Goal: Find specific page/section: Find specific page/section

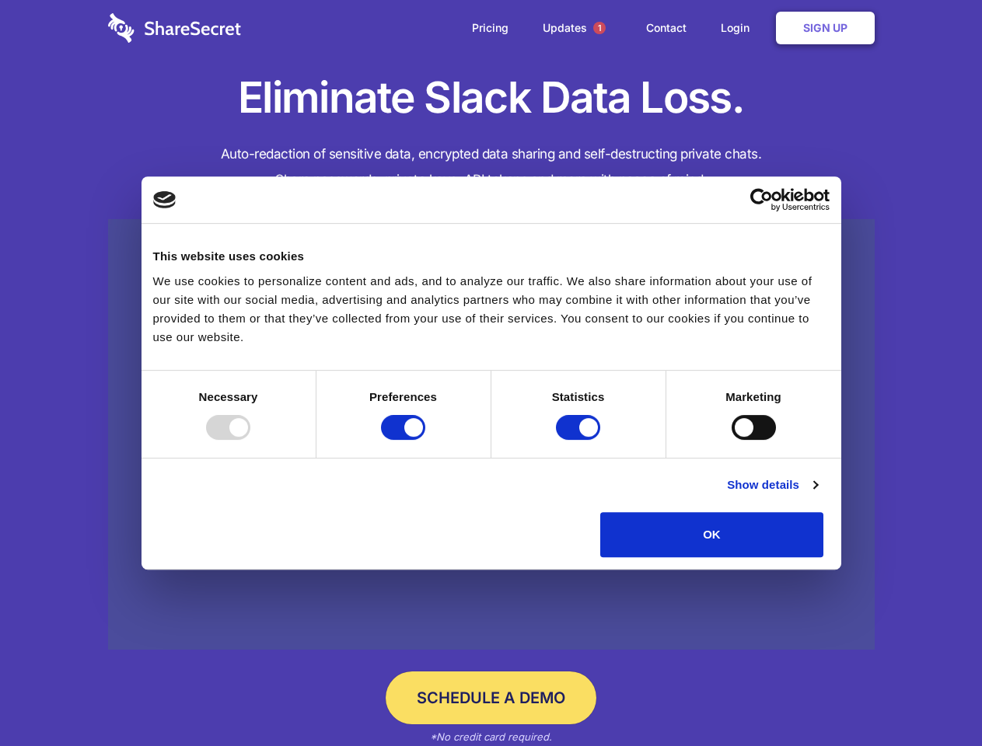
click at [250, 440] on div at bounding box center [228, 427] width 44 height 25
click at [425, 440] on input "Preferences" at bounding box center [403, 427] width 44 height 25
checkbox input "false"
click at [580, 440] on input "Statistics" at bounding box center [578, 427] width 44 height 25
checkbox input "false"
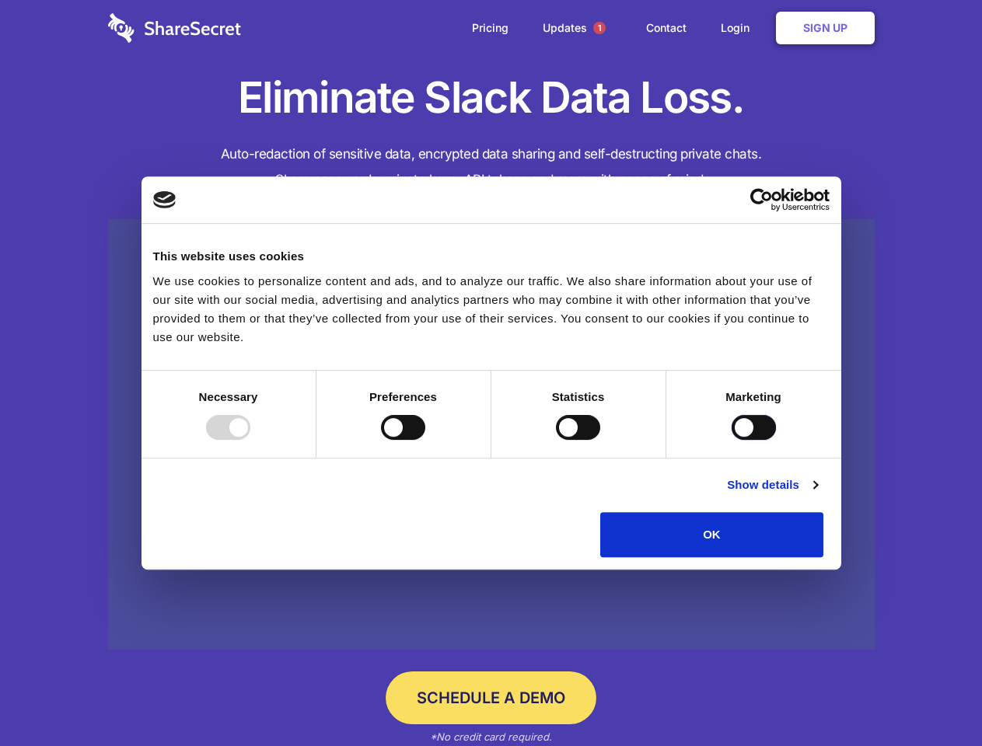
click at [731, 440] on input "Marketing" at bounding box center [753, 427] width 44 height 25
checkbox input "true"
click at [817, 494] on link "Show details" at bounding box center [772, 485] width 90 height 19
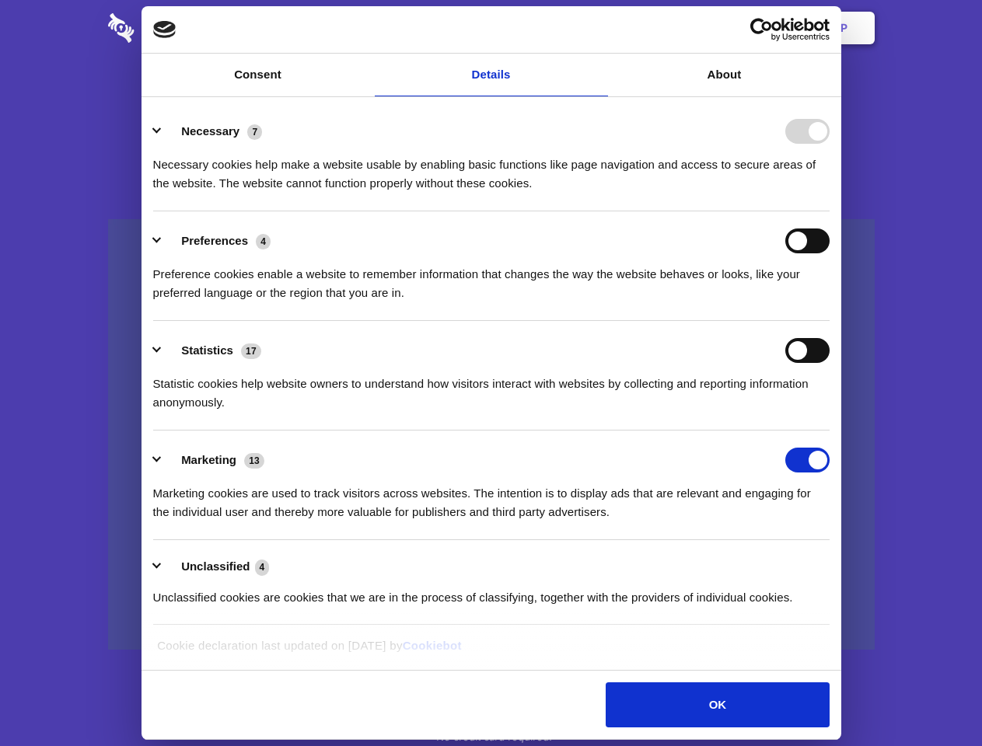
click at [829, 211] on li "Necessary 7 Necessary cookies help make a website usable by enabling basic func…" at bounding box center [491, 157] width 676 height 110
click at [599, 28] on span "1" at bounding box center [599, 28] width 12 height 12
